Goal: Task Accomplishment & Management: Use online tool/utility

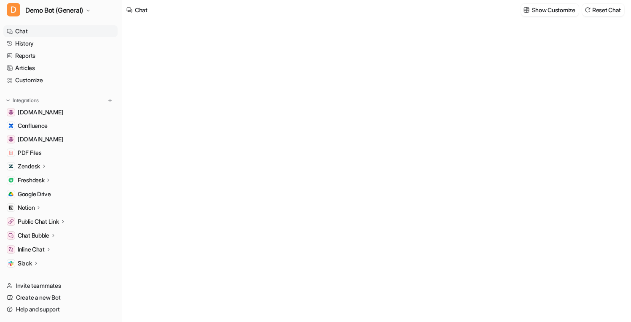
type textarea "**********"
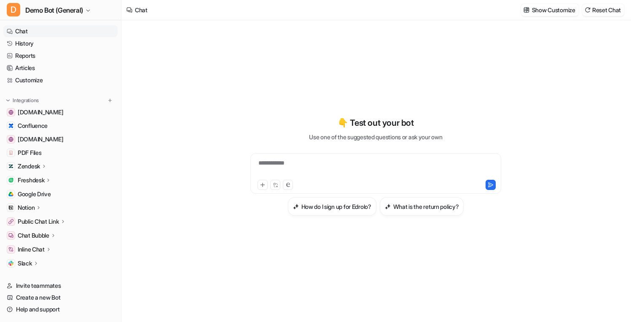
click at [33, 166] on p "Zendesk" at bounding box center [29, 166] width 22 height 8
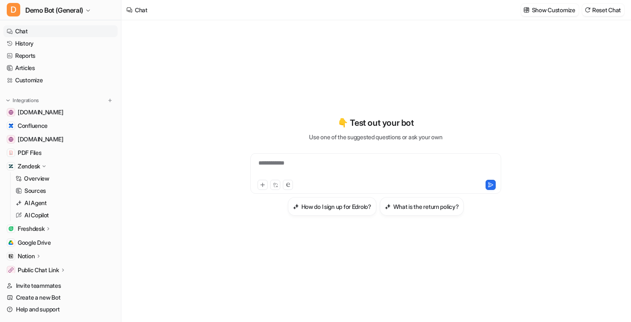
click at [29, 167] on p "Zendesk" at bounding box center [29, 166] width 22 height 8
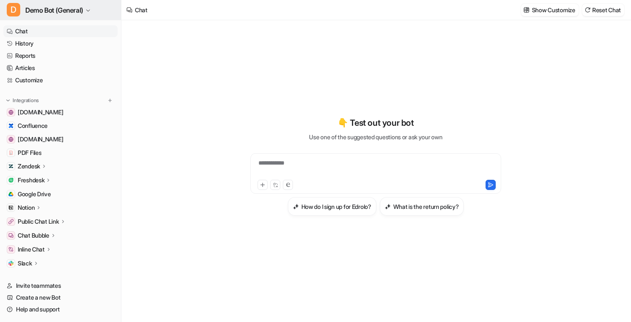
click at [29, 8] on span "Demo Bot (General)" at bounding box center [54, 10] width 58 height 12
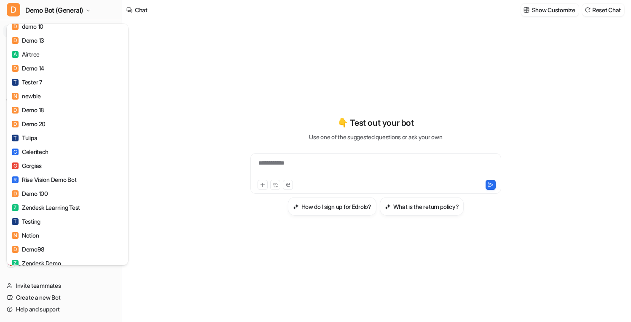
scroll to position [785, 0]
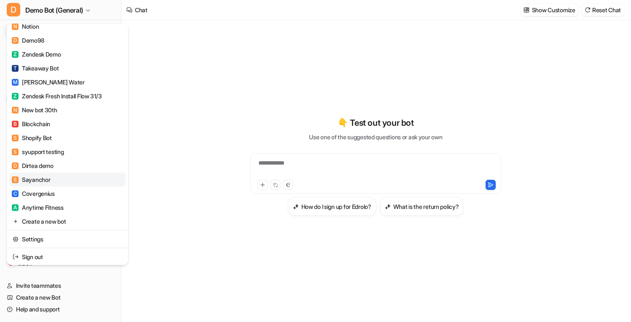
click at [57, 185] on link "S Sayanchor" at bounding box center [67, 179] width 116 height 14
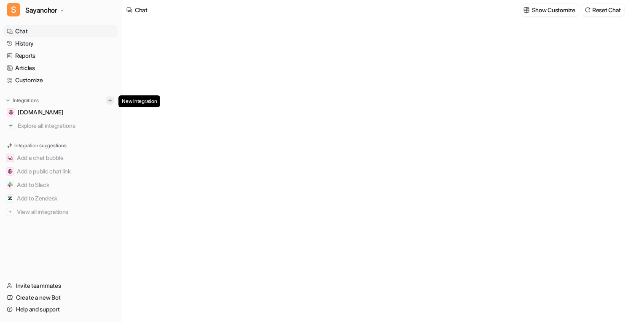
click at [108, 101] on img at bounding box center [110, 100] width 6 height 6
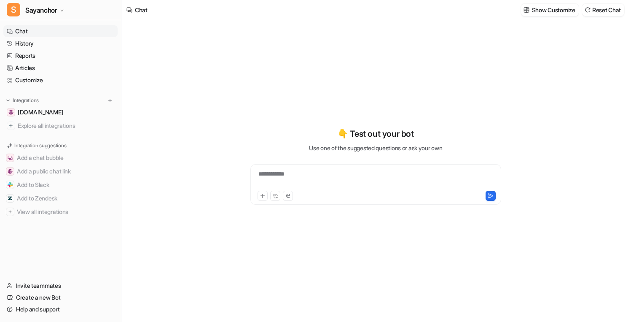
type textarea "**********"
click at [107, 101] on img at bounding box center [110, 100] width 6 height 6
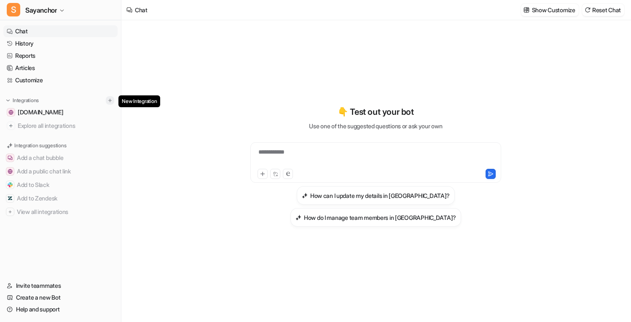
click at [111, 102] on img at bounding box center [110, 100] width 6 height 6
click at [110, 98] on img at bounding box center [110, 100] width 6 height 6
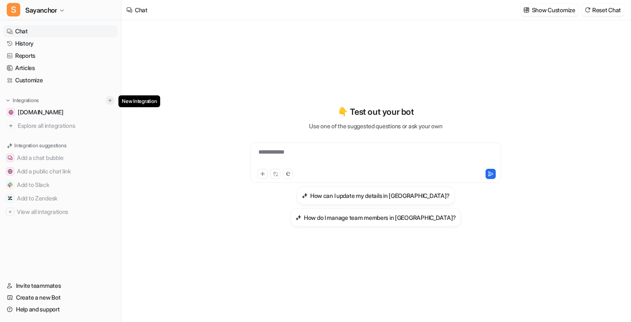
click at [110, 98] on img at bounding box center [110, 100] width 6 height 6
click at [228, 58] on div "**********" at bounding box center [376, 165] width 310 height 225
click at [39, 99] on p "Integrations" at bounding box center [26, 100] width 26 height 7
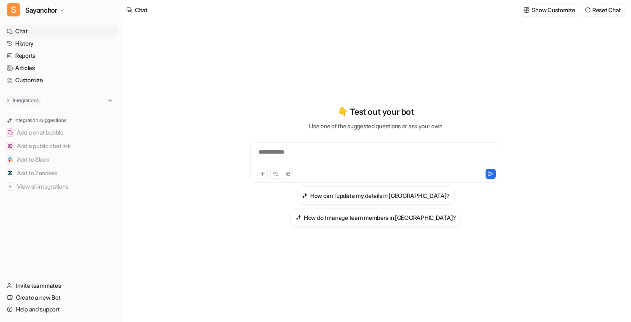
click at [39, 99] on p "Integrations" at bounding box center [26, 100] width 26 height 7
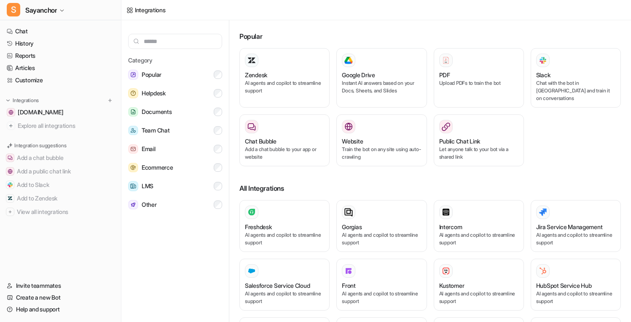
click at [225, 13] on div "Integrations" at bounding box center [376, 10] width 510 height 20
click at [262, 69] on div "Zendesk AI agents and copilot to streamline support" at bounding box center [284, 78] width 79 height 48
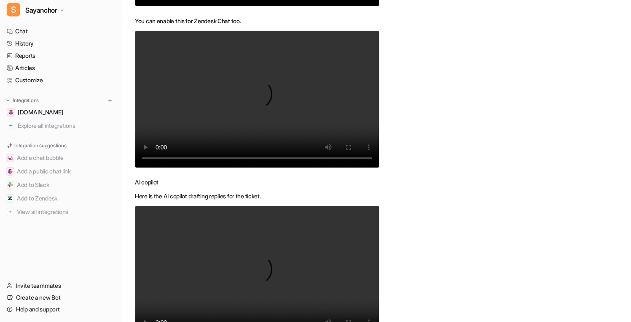
scroll to position [429, 0]
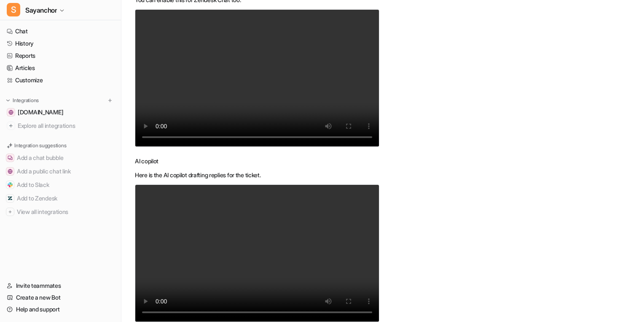
click at [233, 75] on video "Your browser does not support the video tag." at bounding box center [257, 77] width 245 height 137
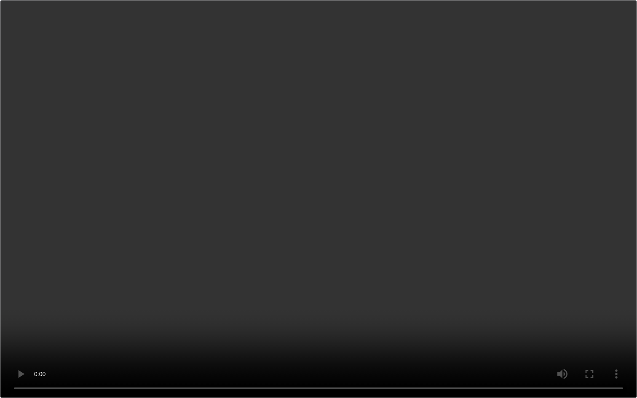
click at [359, 146] on video "Your browser does not support the video tag." at bounding box center [318, 199] width 637 height 398
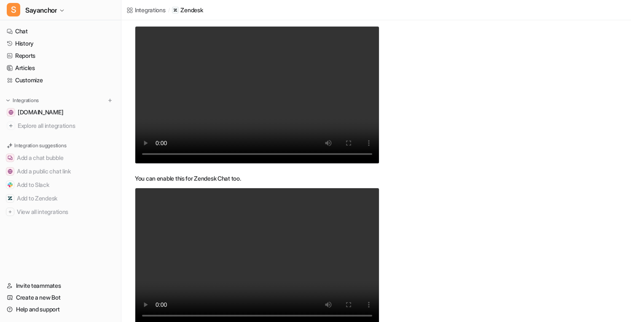
scroll to position [249, 0]
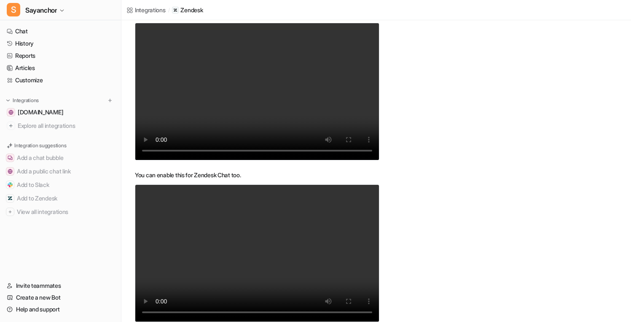
click at [326, 226] on video "Your browser does not support the video tag." at bounding box center [257, 252] width 245 height 137
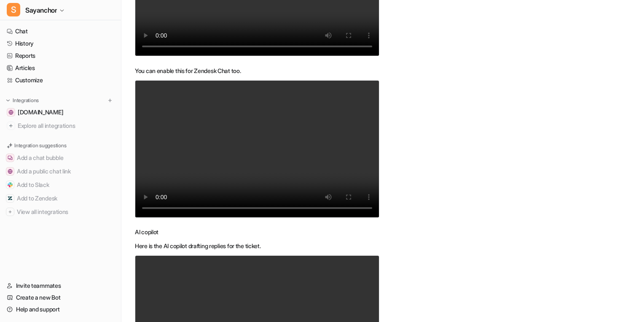
scroll to position [401, 0]
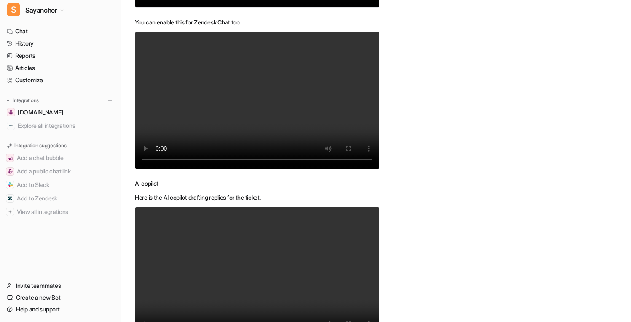
click at [416, 177] on div "Resources Support Help Center" at bounding box center [419, 41] width 39 height 538
